Goal: Information Seeking & Learning: Learn about a topic

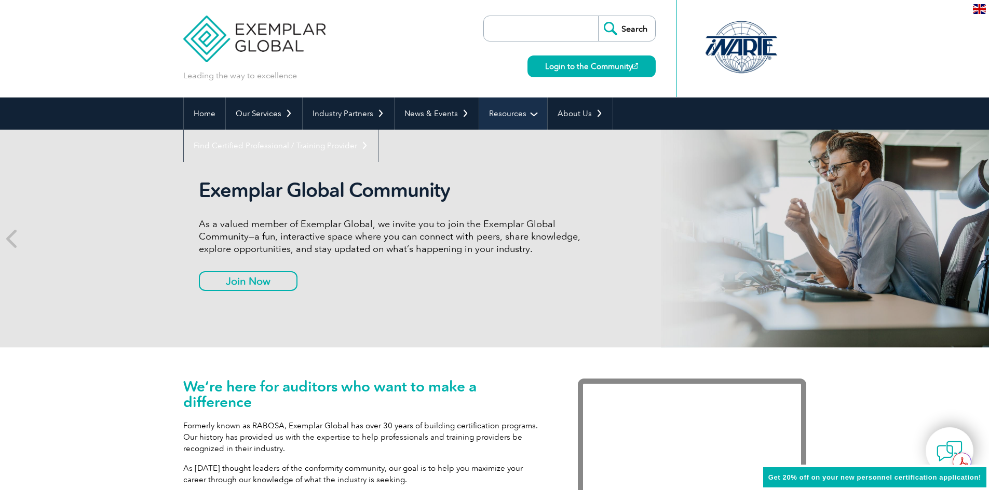
click at [515, 112] on link "Resources" at bounding box center [513, 114] width 68 height 32
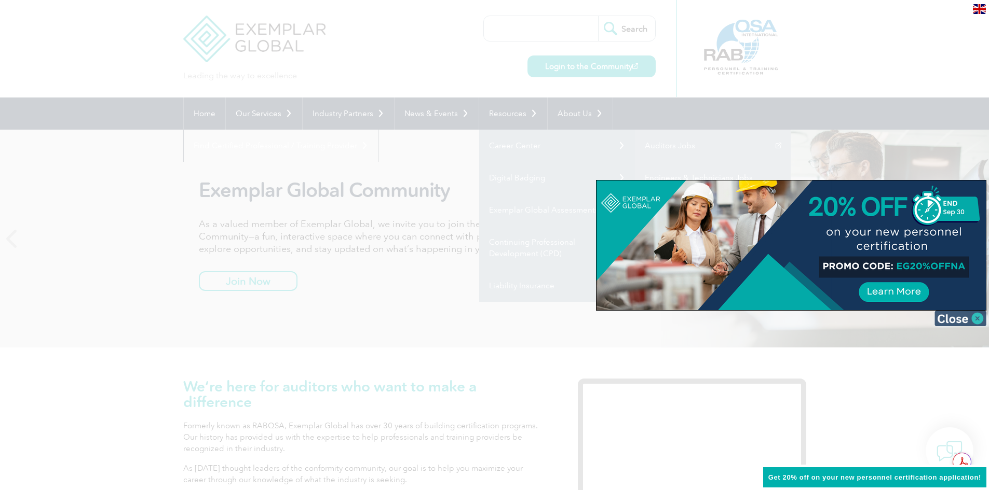
click at [953, 316] on img at bounding box center [960, 319] width 52 height 16
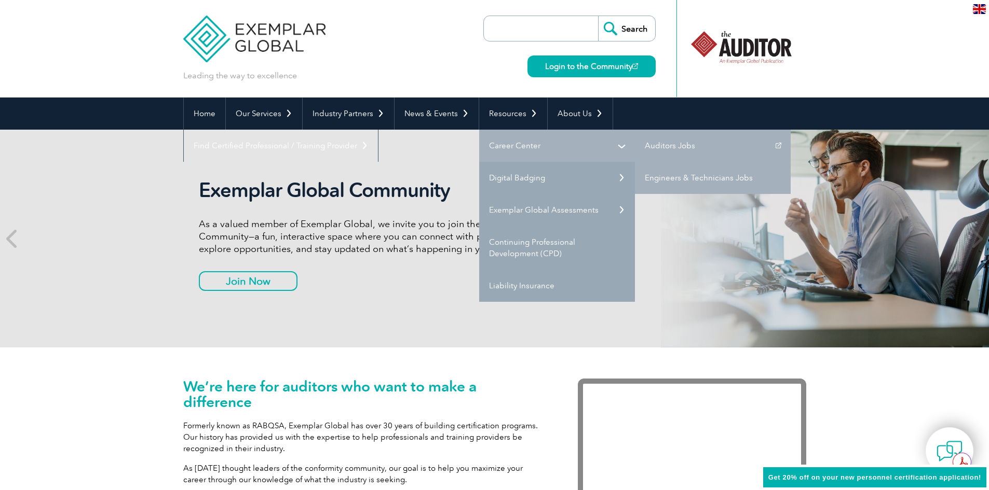
click at [536, 148] on link "Career Center" at bounding box center [557, 146] width 156 height 32
click at [691, 154] on link "Auditors Jobs" at bounding box center [713, 146] width 156 height 32
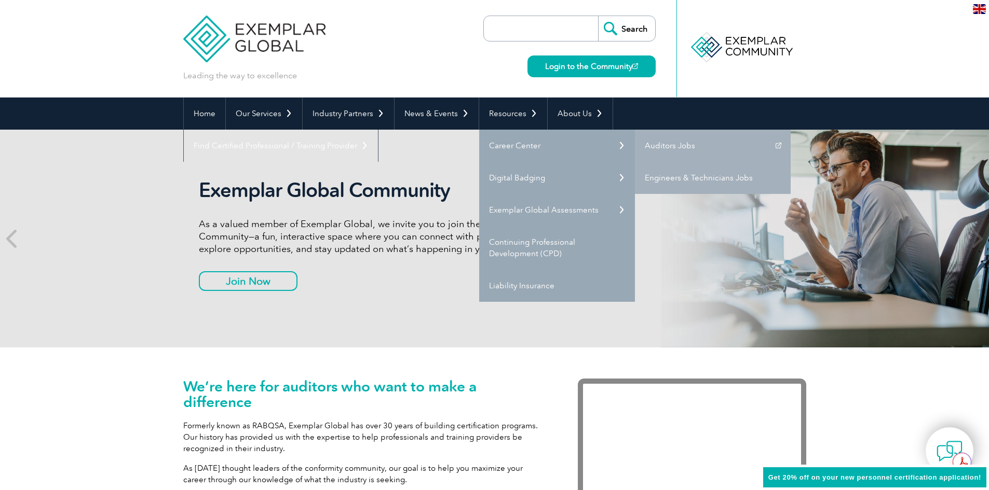
click at [667, 175] on link "Engineers & Technicians Jobs" at bounding box center [713, 178] width 156 height 32
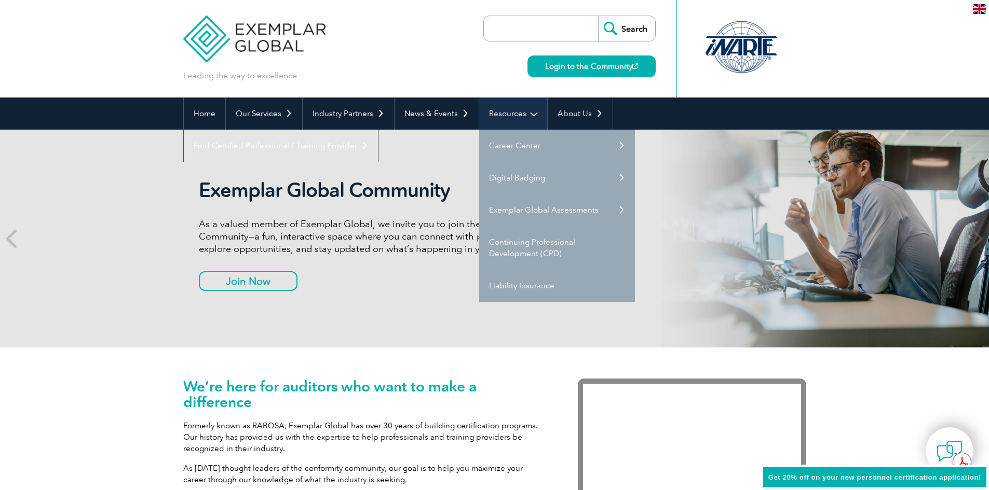
click at [504, 120] on link "Resources" at bounding box center [513, 114] width 68 height 32
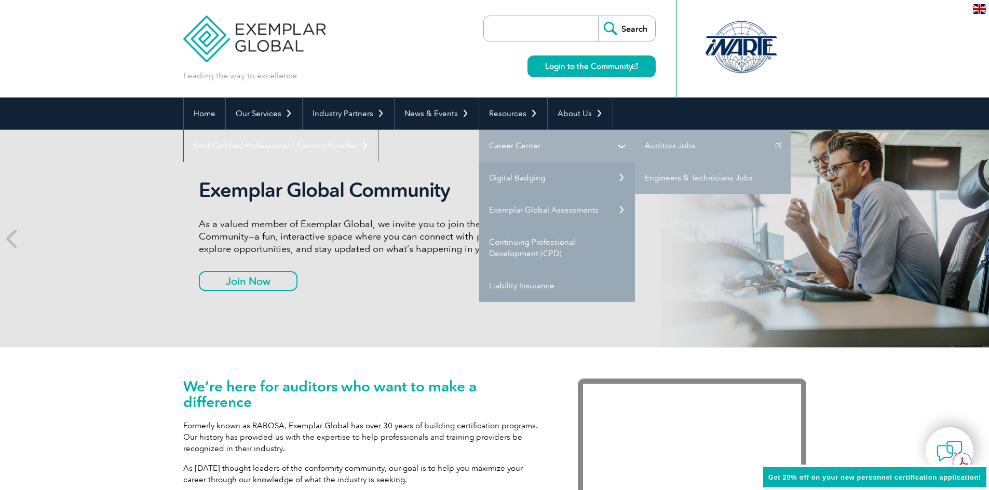
click at [505, 139] on link "Career Center" at bounding box center [557, 146] width 156 height 32
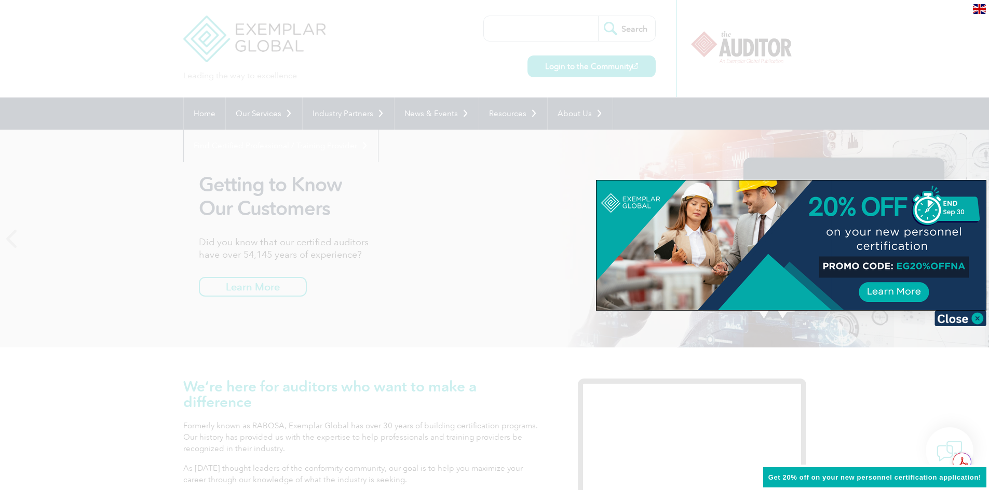
click at [517, 172] on div at bounding box center [494, 245] width 989 height 490
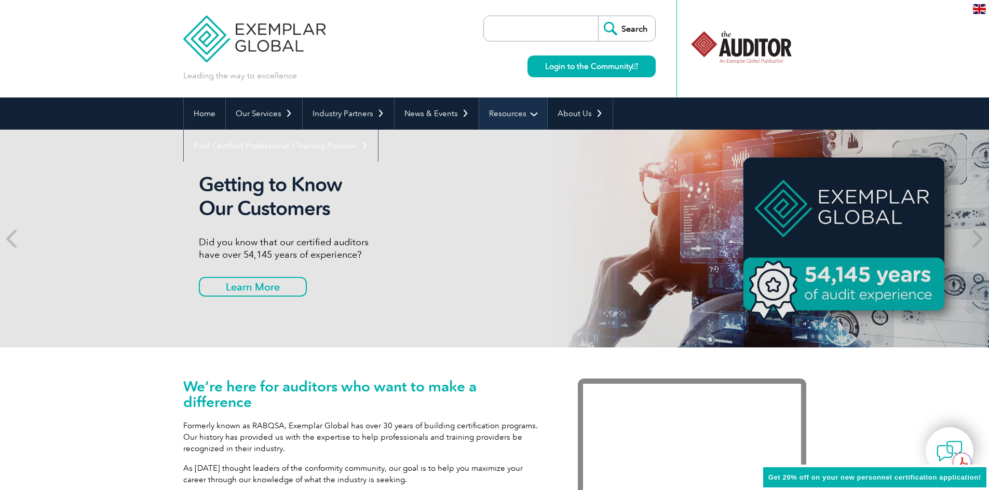
click at [512, 110] on link "Resources" at bounding box center [513, 114] width 68 height 32
click at [515, 114] on link "Resources" at bounding box center [513, 114] width 68 height 32
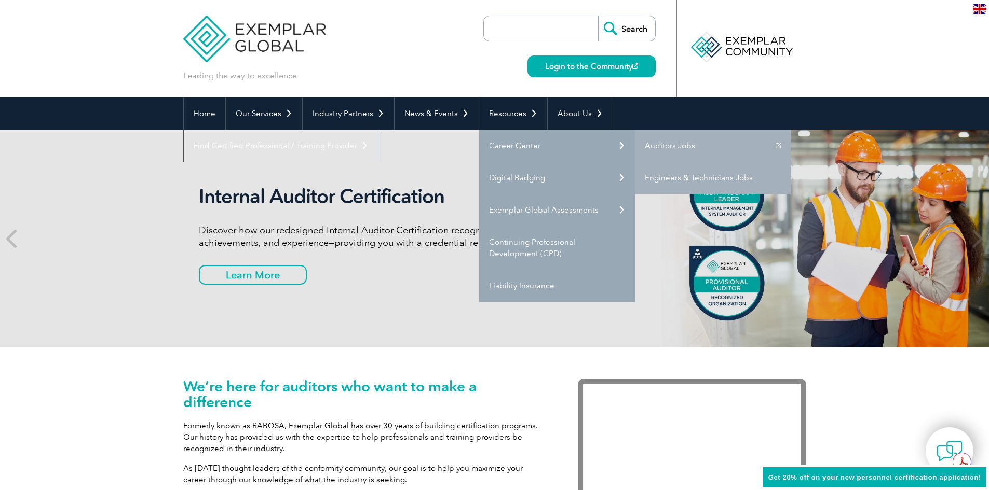
click at [110, 176] on div "Internal Auditor Certification Discover how our redesigned Internal Auditor Cer…" at bounding box center [494, 239] width 989 height 218
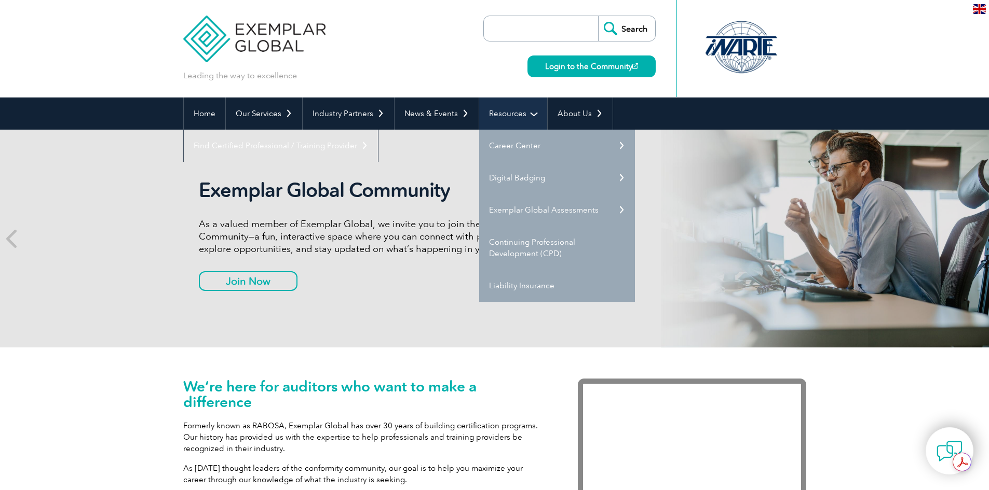
click at [491, 116] on link "Resources" at bounding box center [513, 114] width 68 height 32
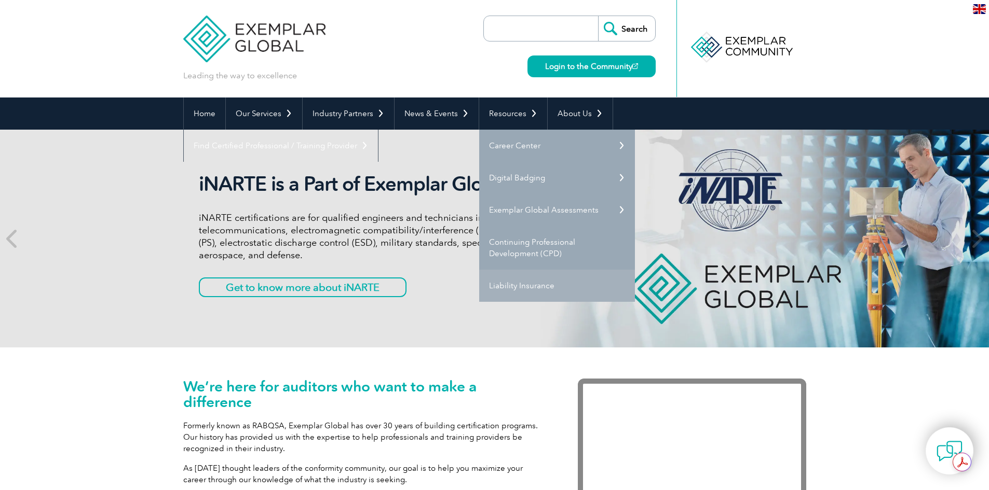
click at [540, 288] on link "Liability Insurance" at bounding box center [557, 286] width 156 height 32
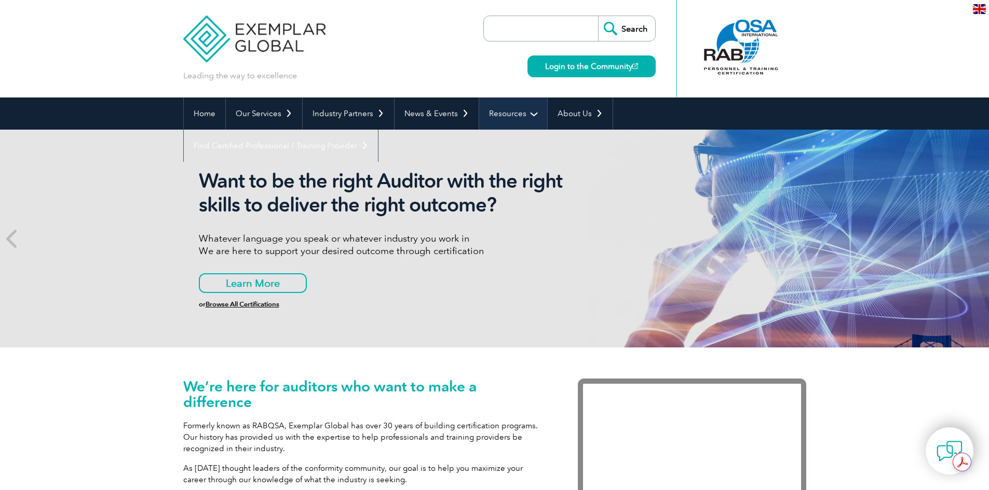
click at [527, 118] on link "Resources" at bounding box center [513, 114] width 68 height 32
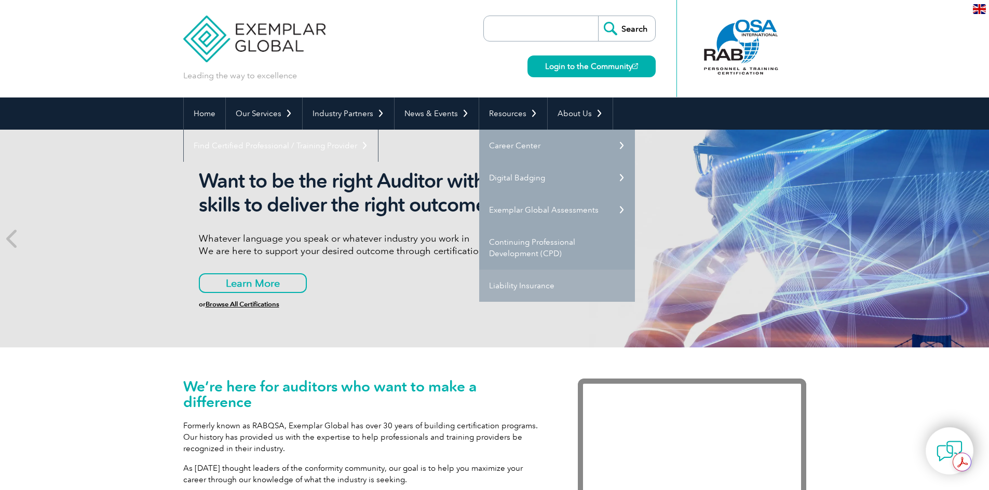
click at [511, 284] on link "Liability Insurance" at bounding box center [557, 286] width 156 height 32
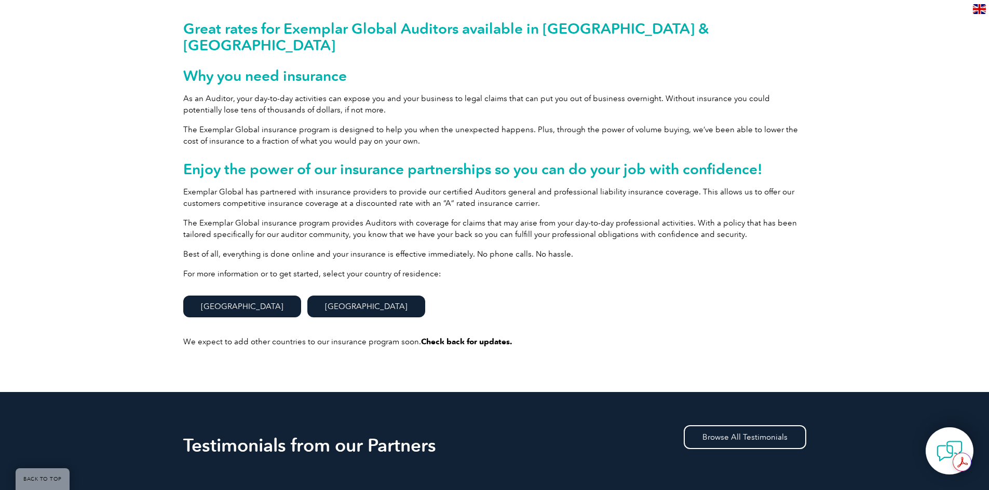
scroll to position [311, 0]
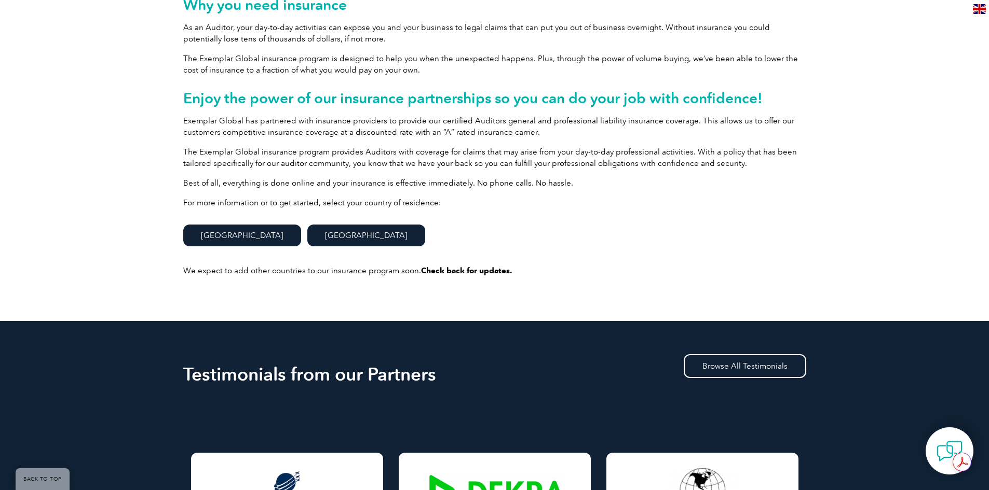
click at [175, 100] on div "Great rates for Exemplar Global Auditors available in [GEOGRAPHIC_DATA] & [GEOG…" at bounding box center [494, 119] width 989 height 403
